Goal: Find specific page/section

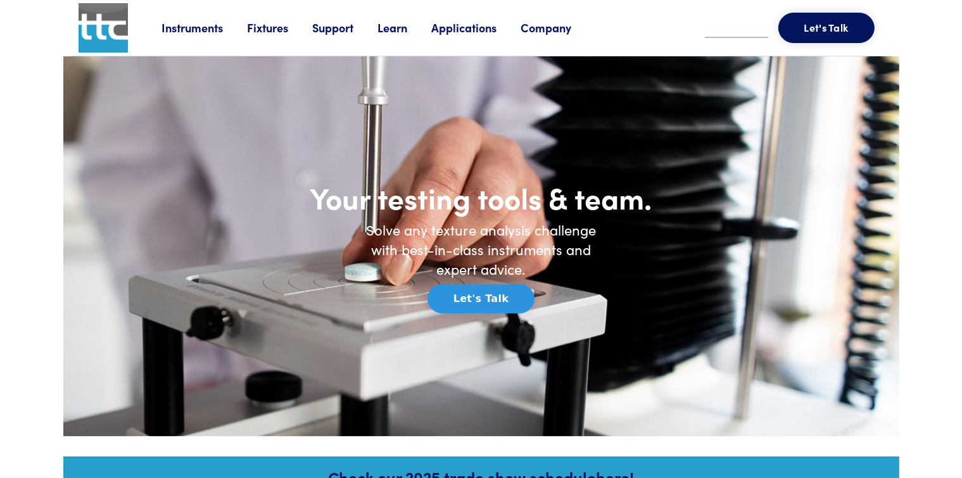
click at [263, 30] on link "Fixtures" at bounding box center [280, 28] width 65 height 16
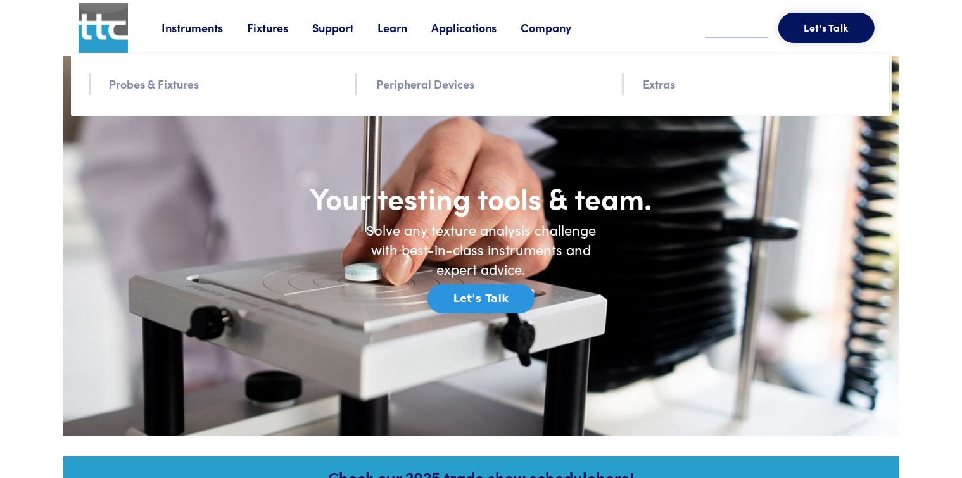
click at [173, 84] on link "Probes & Fixtures" at bounding box center [155, 84] width 90 height 18
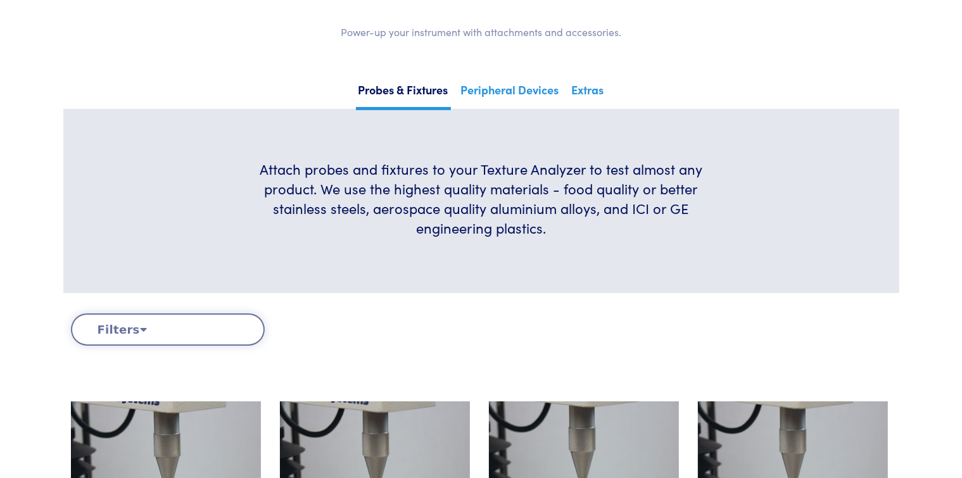
scroll to position [190, 0]
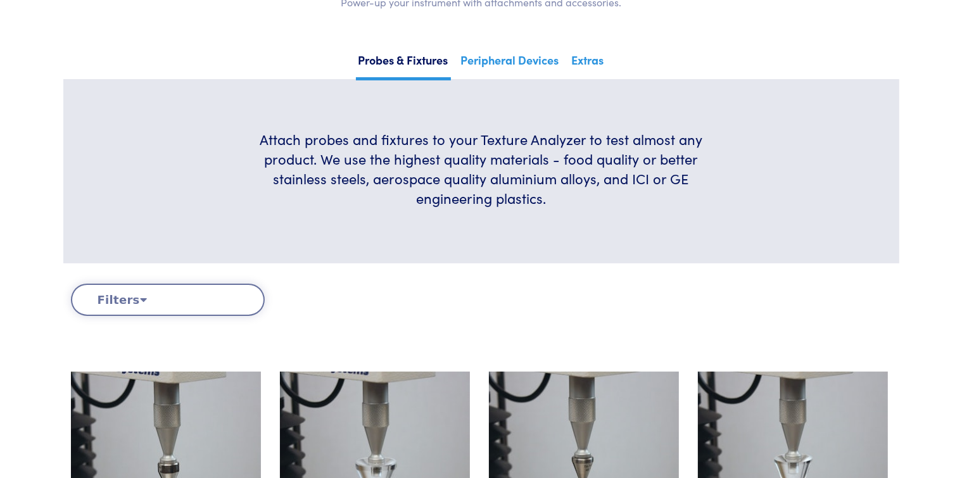
click at [140, 301] on icon at bounding box center [143, 299] width 7 height 11
click at [115, 302] on button "Filters" at bounding box center [168, 300] width 194 height 32
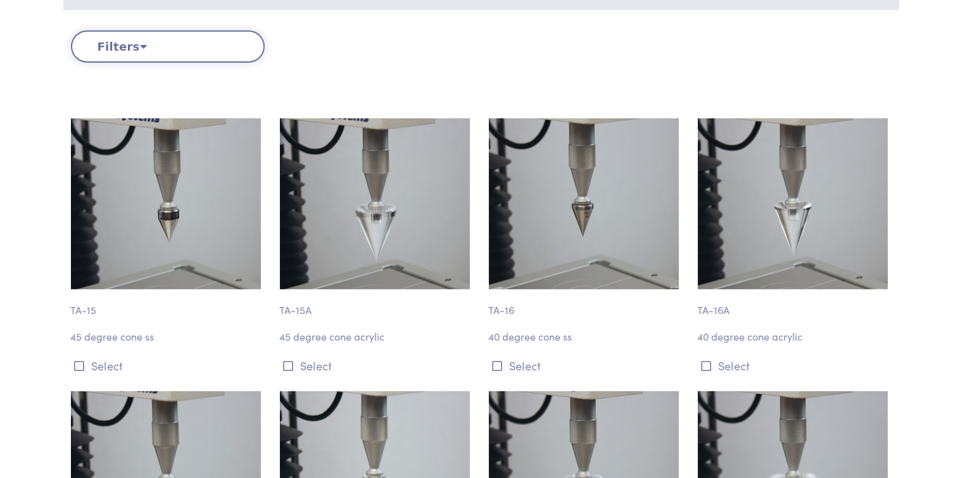
scroll to position [380, 0]
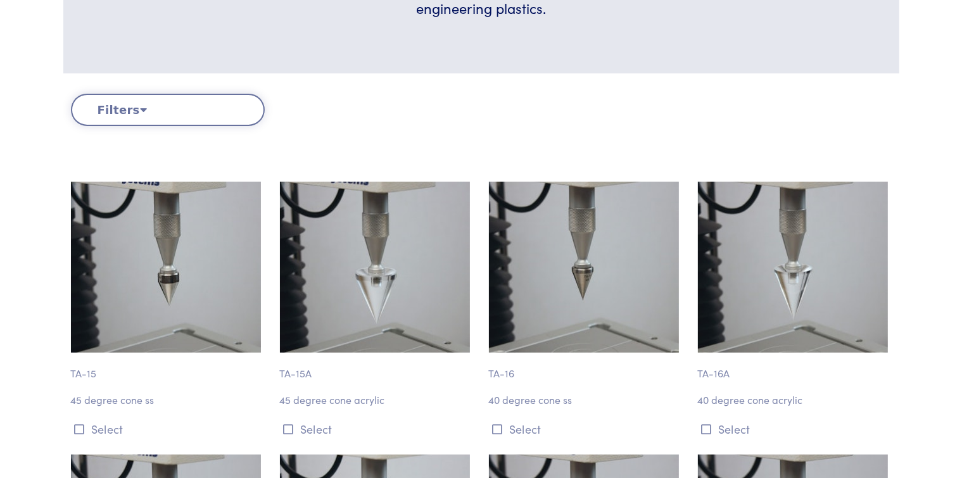
click at [140, 108] on icon at bounding box center [143, 109] width 7 height 11
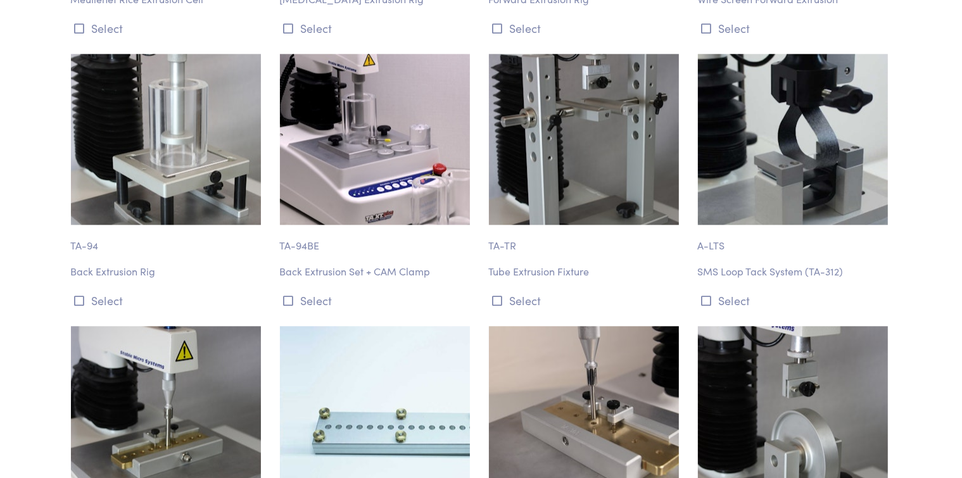
scroll to position [8173, 0]
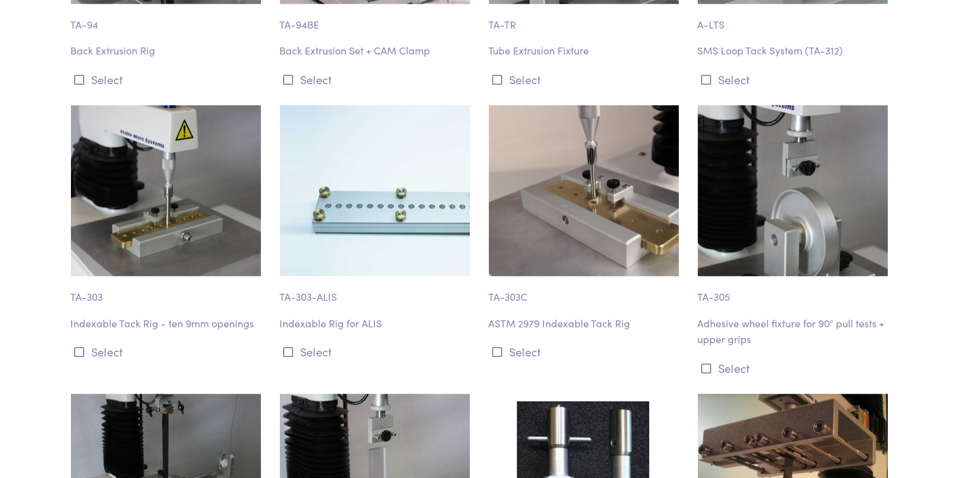
click at [594, 187] on img at bounding box center [584, 190] width 190 height 171
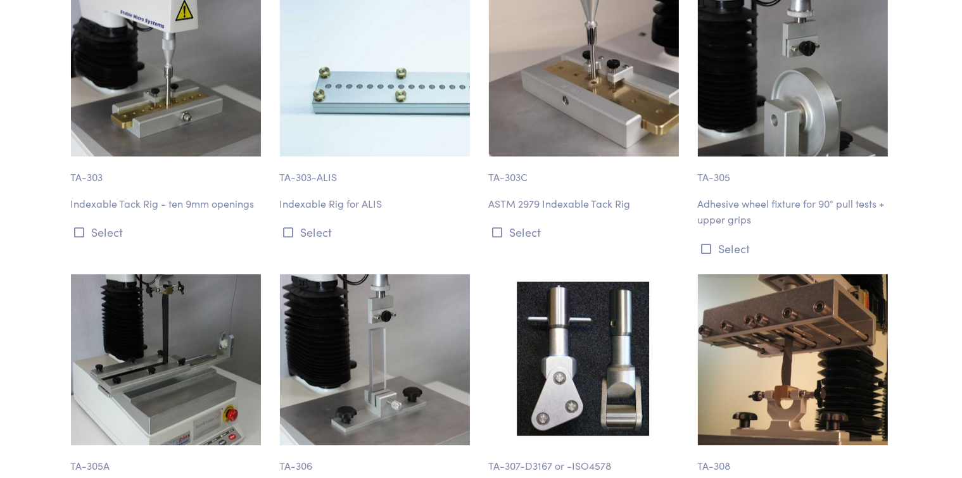
scroll to position [8300, 0]
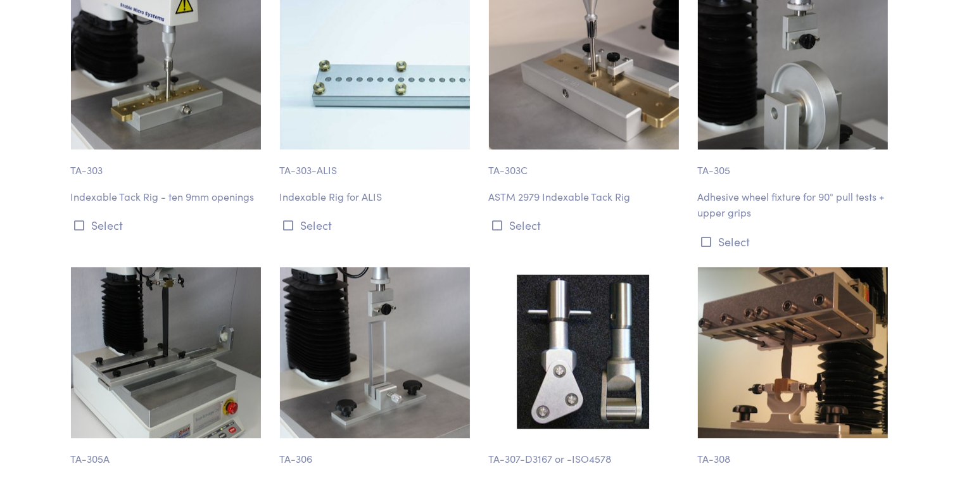
click at [575, 189] on p "ASTM 2979 Indexable Tack Rig" at bounding box center [586, 197] width 194 height 16
drag, startPoint x: 489, startPoint y: 181, endPoint x: 627, endPoint y: 182, distance: 137.5
click at [627, 189] on p "ASTM 2979 Indexable Tack Rig" at bounding box center [586, 197] width 194 height 16
